Goal: Task Accomplishment & Management: Manage account settings

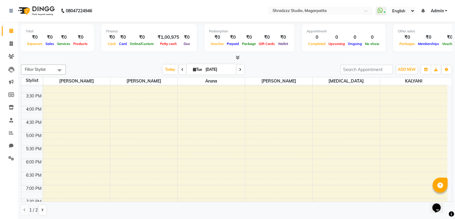
scroll to position [191, 0]
click at [245, 172] on div "8:00 AM 8:30 AM 9:00 AM 9:30 AM 10:00 AM 10:30 AM 11:00 AM 11:30 AM 12:00 PM 12…" at bounding box center [234, 104] width 426 height 421
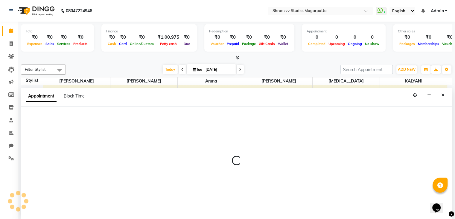
scroll to position [0, 0]
select select "29217"
select select "1110"
select select "tentative"
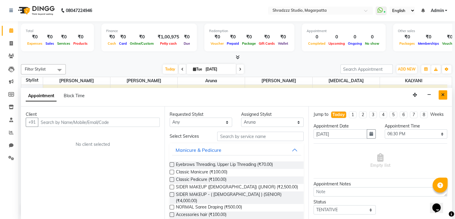
click at [443, 94] on icon "Close" at bounding box center [443, 94] width 3 height 4
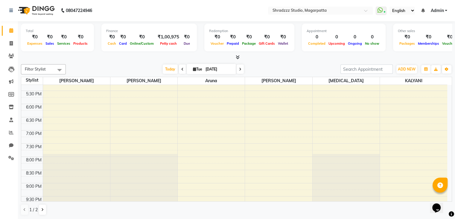
scroll to position [279, 0]
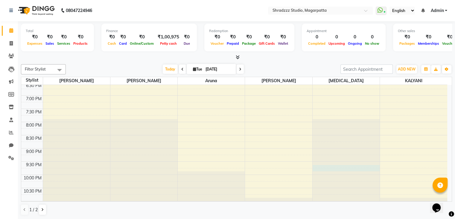
select select "28510"
select select "1305"
select select "tentative"
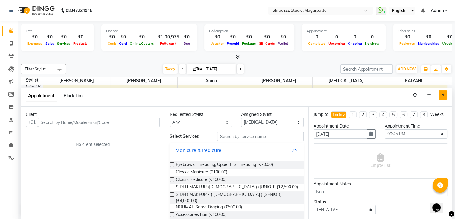
click at [445, 91] on button "Close" at bounding box center [443, 94] width 9 height 9
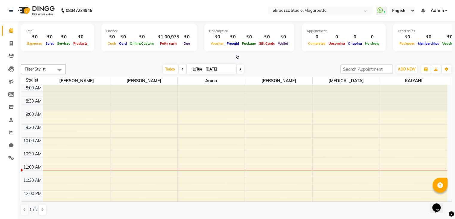
scroll to position [0, 0]
click at [9, 43] on span at bounding box center [11, 43] width 10 height 7
select select "4544"
select select "service"
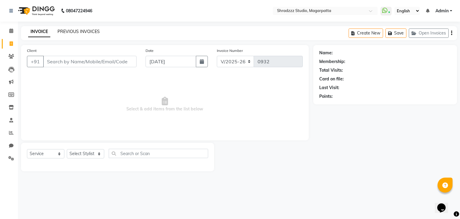
click at [60, 32] on link "PREVIOUS INVOICES" at bounding box center [78, 31] width 42 height 5
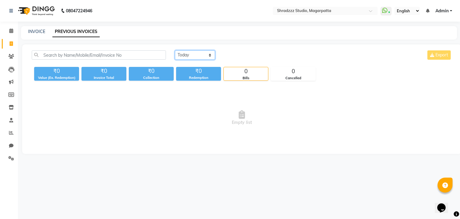
click at [187, 56] on select "[DATE] [DATE] Custom Range" at bounding box center [195, 54] width 40 height 9
click at [175, 50] on select "[DATE] [DATE] Custom Range" at bounding box center [195, 54] width 40 height 9
click at [188, 55] on select "[DATE] [DATE] Custom Range" at bounding box center [195, 54] width 40 height 9
click at [185, 56] on select "[DATE] [DATE] Custom Range" at bounding box center [195, 54] width 40 height 9
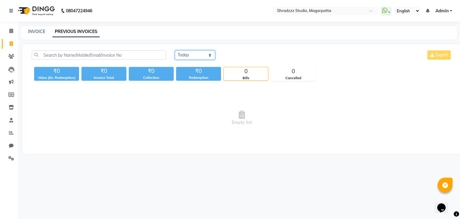
select select "range"
click at [175, 50] on select "[DATE] [DATE] Custom Range" at bounding box center [195, 54] width 40 height 9
click at [237, 56] on input "[DATE]" at bounding box center [244, 55] width 42 height 8
select select "9"
select select "2025"
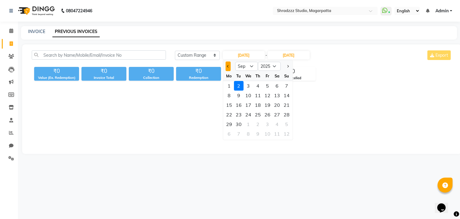
click at [227, 67] on button "Previous month" at bounding box center [227, 66] width 5 height 10
select select "8"
click at [267, 85] on div "1" at bounding box center [268, 86] width 10 height 10
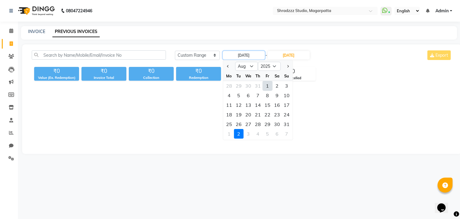
type input "[DATE]"
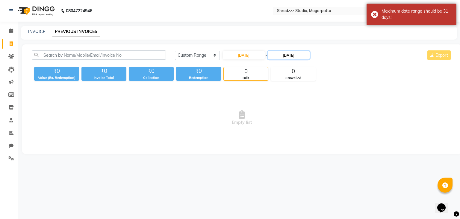
click at [284, 58] on input "[DATE]" at bounding box center [289, 55] width 42 height 8
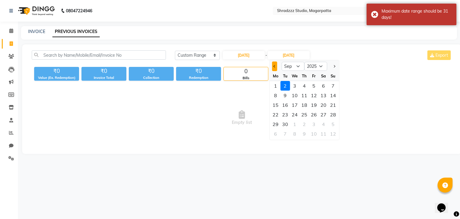
click at [274, 65] on span "Previous month" at bounding box center [274, 66] width 2 height 2
select select "8"
click at [333, 122] on div "31" at bounding box center [333, 124] width 10 height 10
type input "[DATE]"
